Goal: Transaction & Acquisition: Download file/media

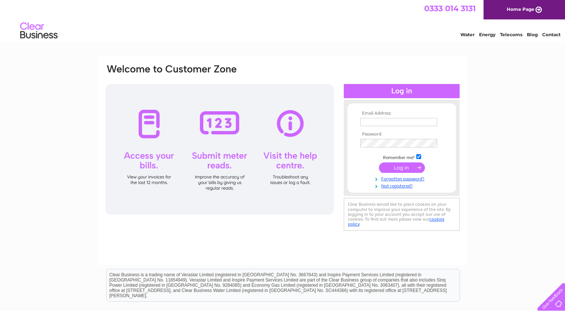
click at [400, 124] on input "text" at bounding box center [398, 122] width 77 height 8
type input "metrolets@gmail.com"
click at [403, 169] on input "submit" at bounding box center [402, 168] width 46 height 10
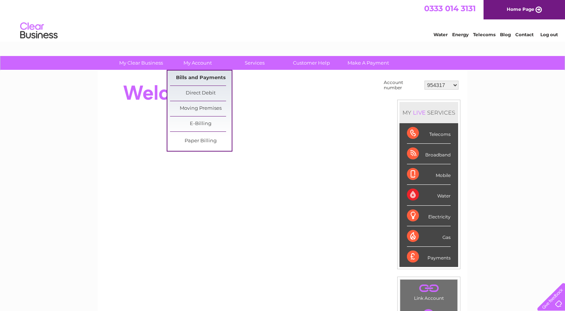
click at [201, 79] on link "Bills and Payments" at bounding box center [201, 78] width 62 height 15
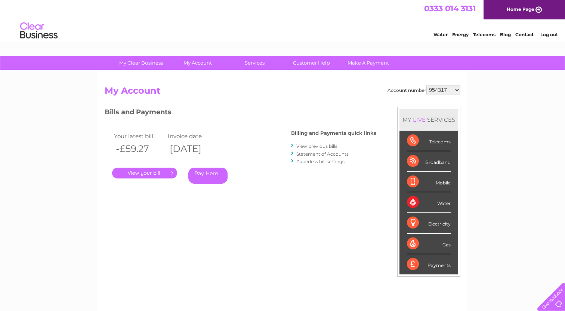
click at [166, 174] on link "." at bounding box center [144, 173] width 65 height 11
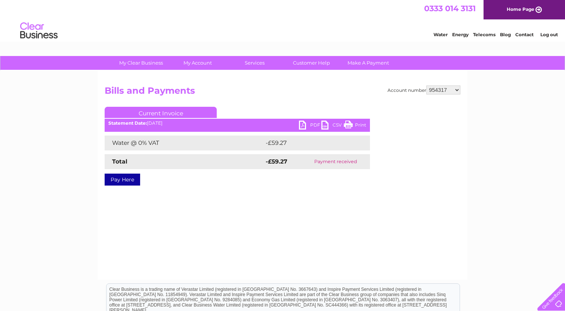
click at [301, 124] on link "PDF" at bounding box center [310, 126] width 22 height 11
click at [303, 124] on link "PDF" at bounding box center [310, 126] width 22 height 11
click at [153, 114] on link "Current Invoice" at bounding box center [161, 112] width 112 height 11
click at [177, 114] on link "Current Invoice" at bounding box center [161, 112] width 112 height 11
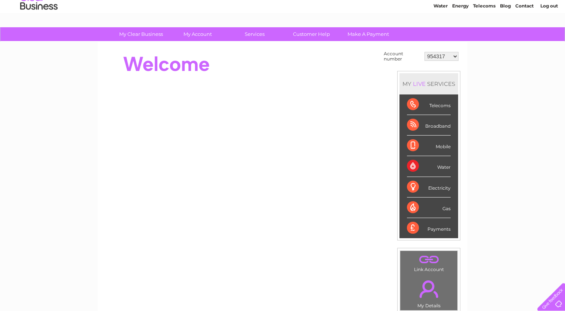
scroll to position [24, 0]
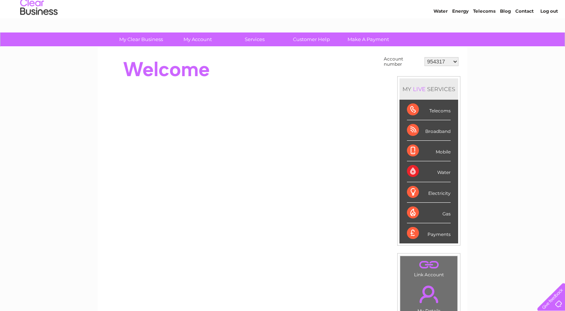
click at [413, 171] on div "Water" at bounding box center [429, 171] width 44 height 21
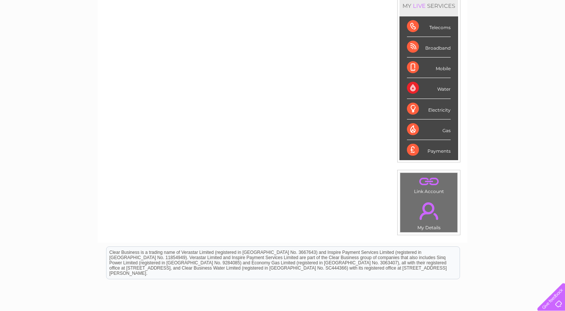
scroll to position [105, 0]
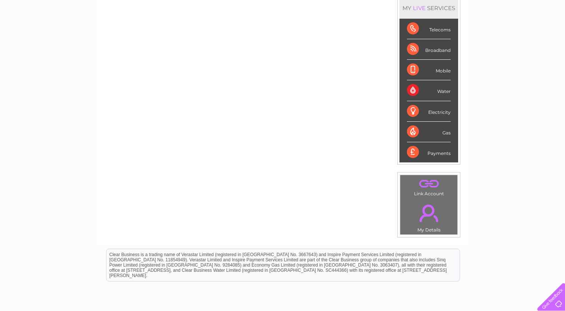
click at [429, 213] on link "." at bounding box center [428, 213] width 53 height 26
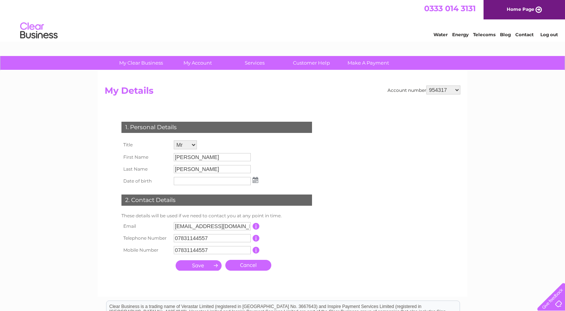
click at [446, 36] on link "Water" at bounding box center [441, 35] width 14 height 6
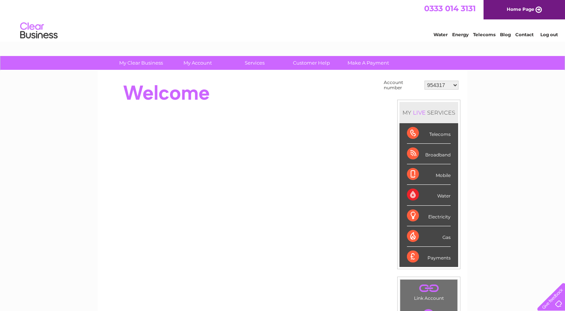
click at [414, 194] on div "Water" at bounding box center [429, 195] width 44 height 21
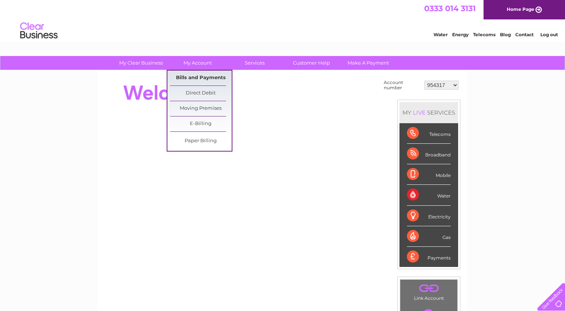
click at [197, 79] on link "Bills and Payments" at bounding box center [201, 78] width 62 height 15
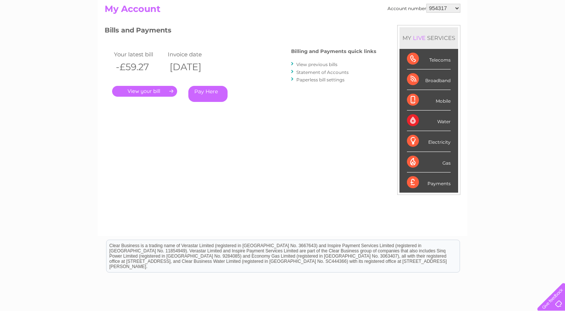
scroll to position [49, 0]
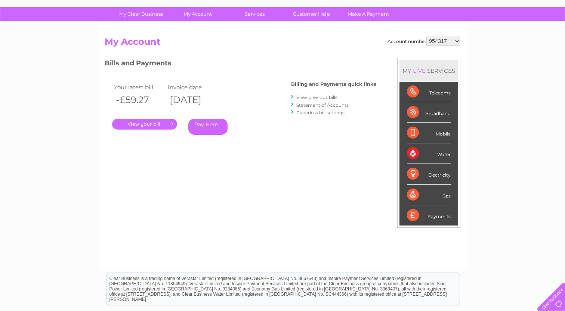
click at [321, 96] on link "View previous bills" at bounding box center [316, 98] width 41 height 6
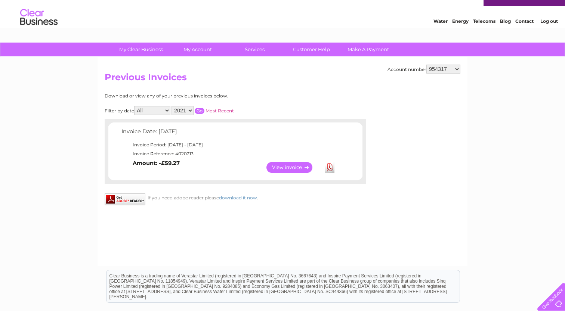
scroll to position [29, 0]
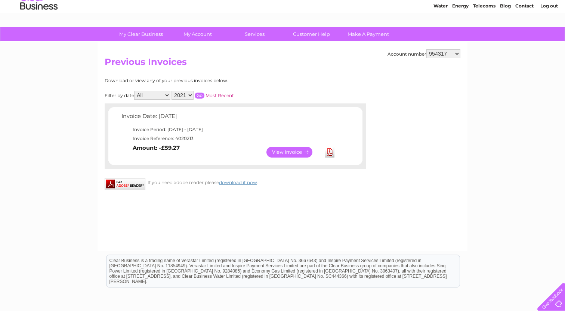
click at [201, 93] on input "button" at bounding box center [200, 96] width 10 height 6
select select "2020"
click option "2020" at bounding box center [0, 0] width 0 height 0
click at [200, 95] on input "button" at bounding box center [200, 96] width 10 height 6
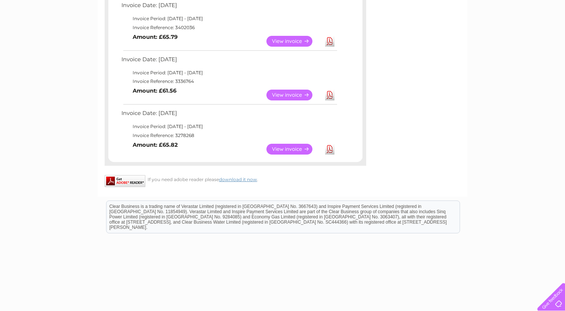
scroll to position [615, 0]
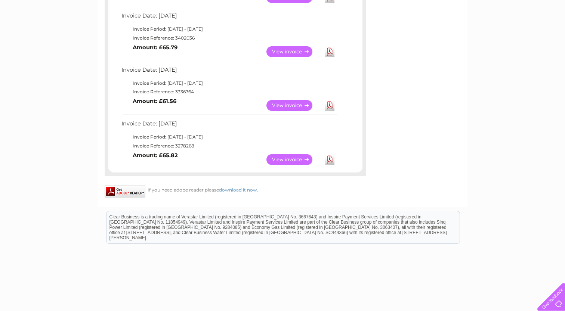
click at [331, 160] on link "Download" at bounding box center [329, 159] width 9 height 11
click at [331, 102] on link "Download" at bounding box center [329, 105] width 9 height 11
click at [330, 52] on link "Download" at bounding box center [329, 51] width 9 height 11
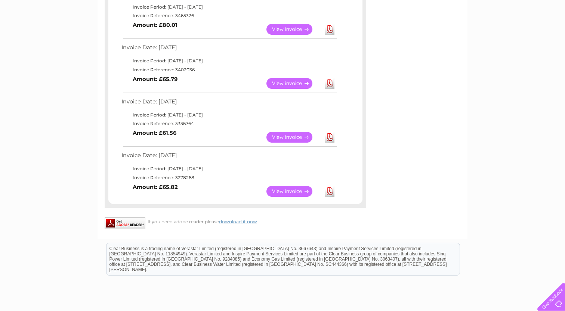
scroll to position [568, 0]
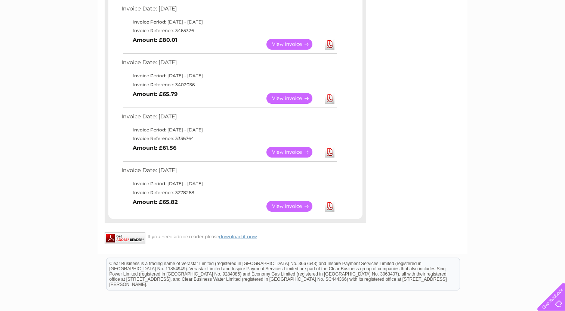
click at [329, 43] on link "Download" at bounding box center [329, 44] width 9 height 11
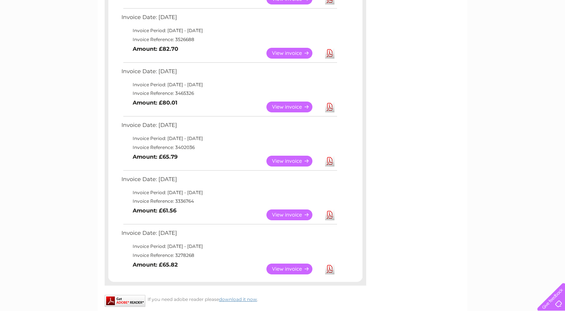
scroll to position [494, 0]
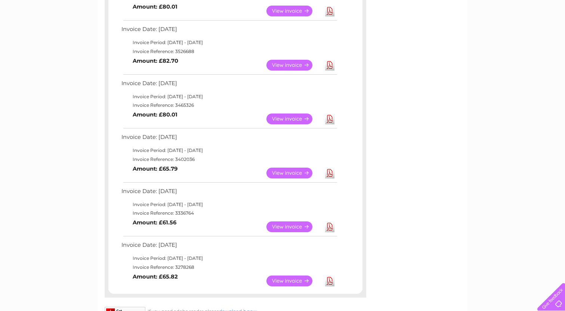
click at [330, 66] on link "Download" at bounding box center [329, 65] width 9 height 11
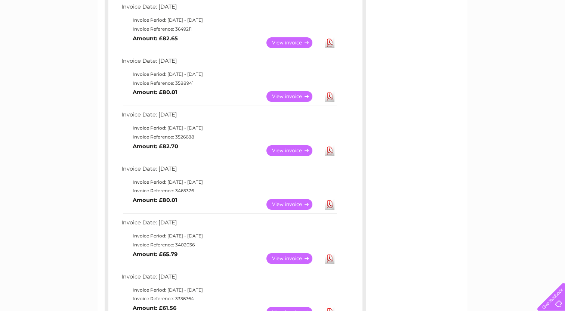
scroll to position [407, 0]
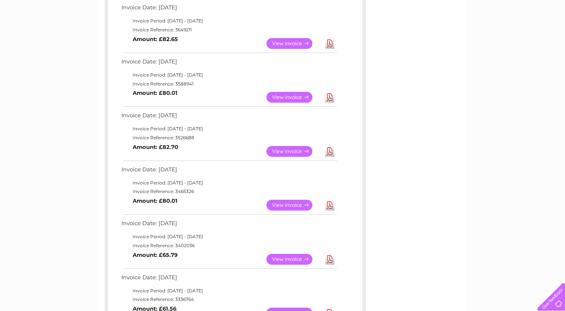
click at [331, 44] on link "Download" at bounding box center [329, 43] width 9 height 11
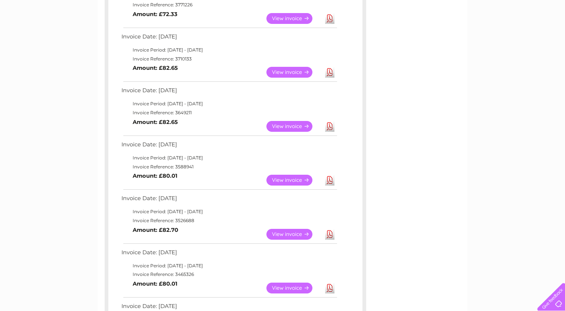
scroll to position [314, 0]
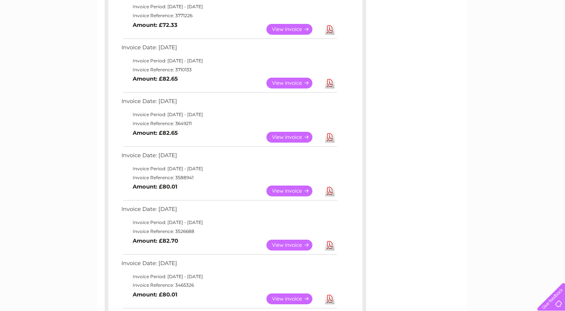
click at [332, 83] on link "Download" at bounding box center [329, 83] width 9 height 11
click at [329, 30] on link "Download" at bounding box center [329, 29] width 9 height 11
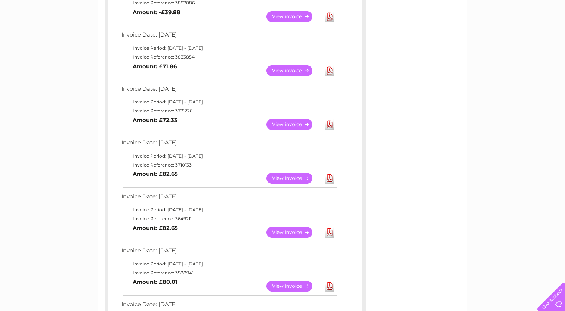
scroll to position [215, 0]
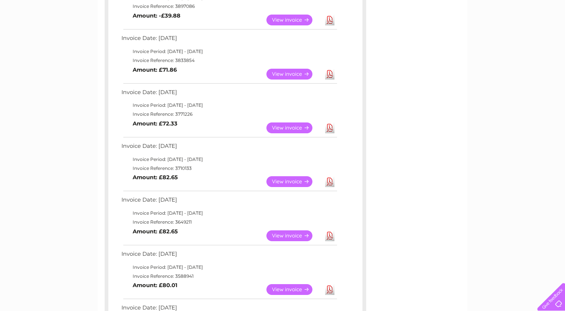
click at [328, 74] on link "Download" at bounding box center [329, 74] width 9 height 11
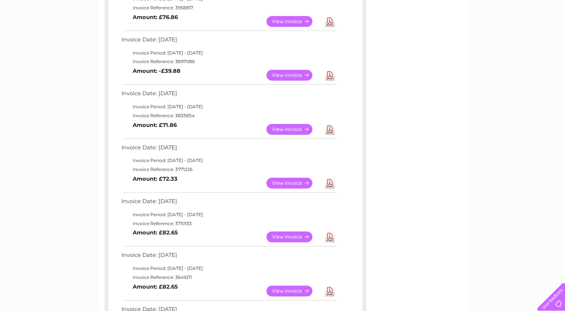
scroll to position [159, 0]
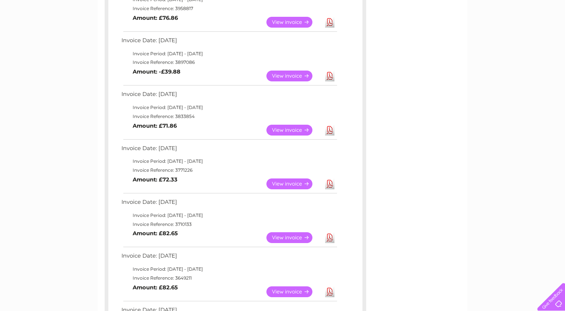
click at [328, 81] on link "Download" at bounding box center [329, 76] width 9 height 11
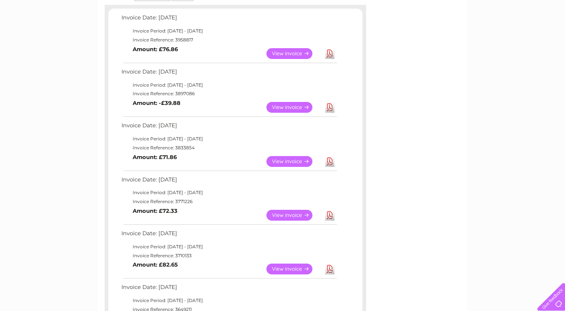
scroll to position [116, 0]
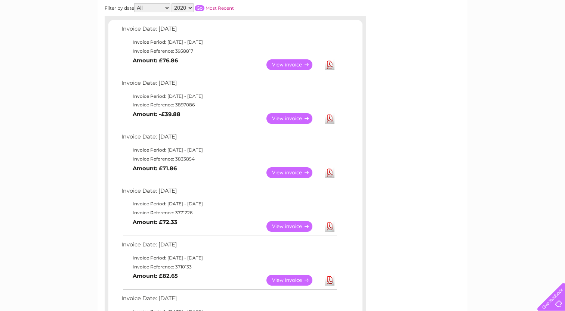
click at [329, 60] on link "Download" at bounding box center [329, 64] width 9 height 11
